Goal: Information Seeking & Learning: Check status

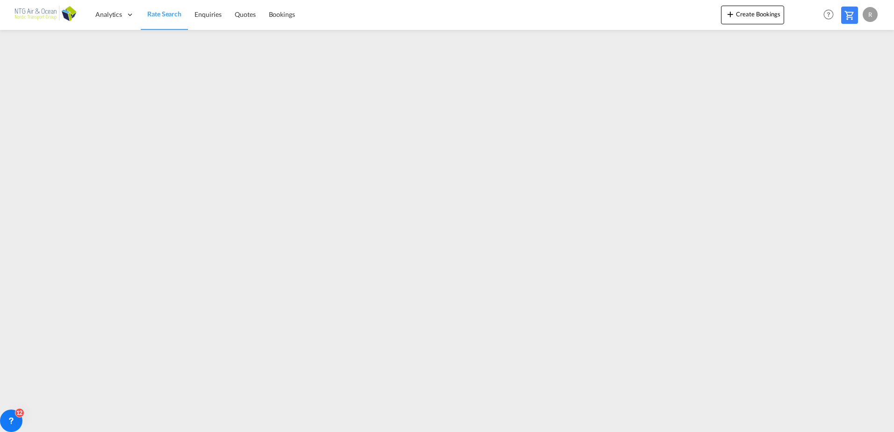
click at [161, 18] on span "Rate Search" at bounding box center [164, 13] width 34 height 9
